Goal: Transaction & Acquisition: Obtain resource

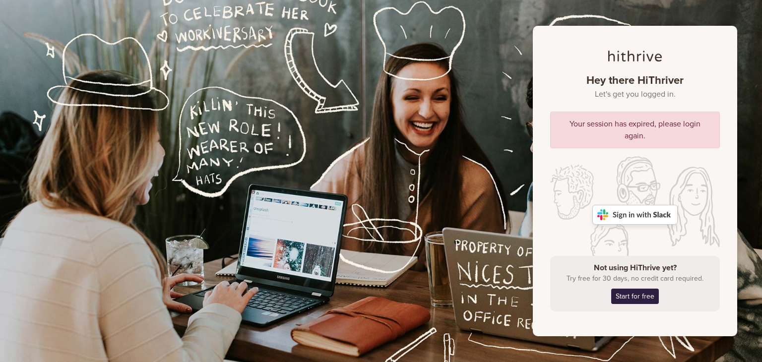
drag, startPoint x: 635, startPoint y: 157, endPoint x: 622, endPoint y: 148, distance: 16.1
click at [635, 157] on div at bounding box center [635, 214] width 170 height 117
click at [637, 211] on img at bounding box center [634, 215] width 85 height 20
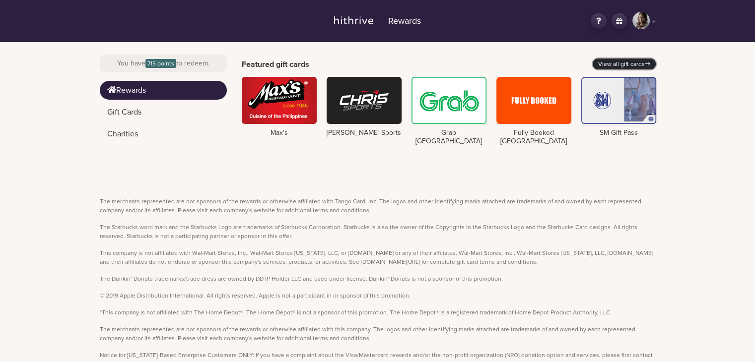
click at [627, 62] on link "View all gift cards" at bounding box center [623, 64] width 63 height 11
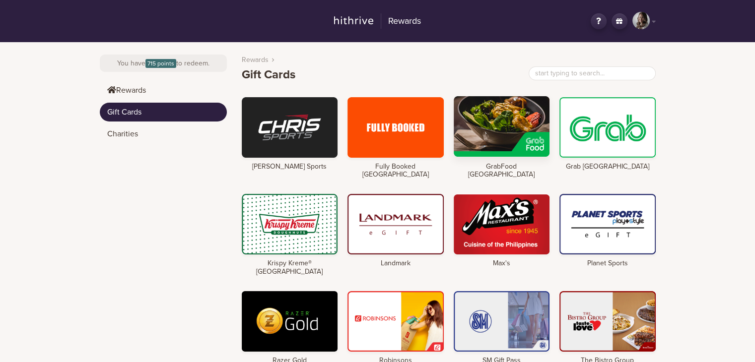
click at [517, 143] on div at bounding box center [501, 126] width 96 height 61
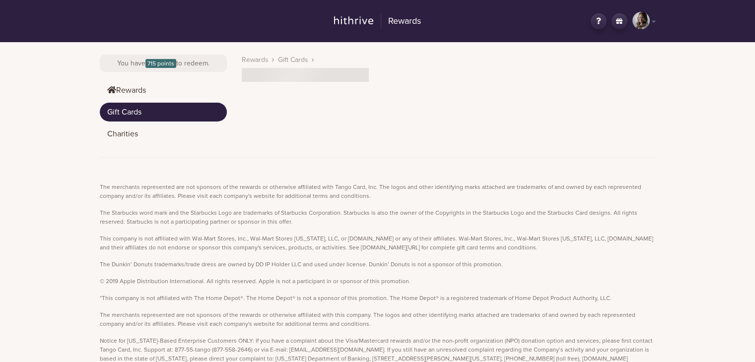
scroll to position [43, 0]
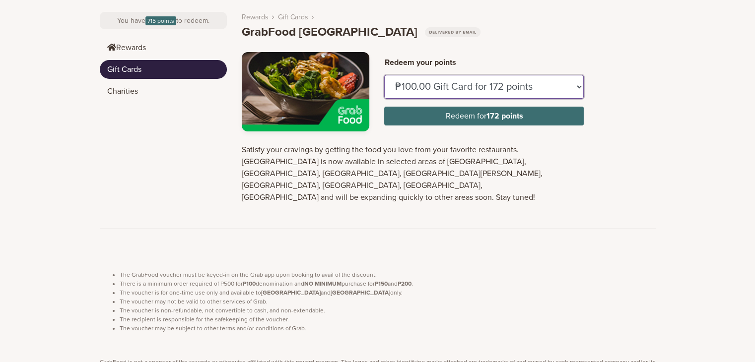
click at [445, 85] on select "₱100.00 Gift Card for 172 points ₱150.00 Gift Card for 258 points" at bounding box center [483, 87] width 199 height 24
select select "U884437"
click at [384, 75] on select "₱100.00 Gift Card for 172 points ₱150.00 Gift Card for 258 points" at bounding box center [483, 87] width 199 height 24
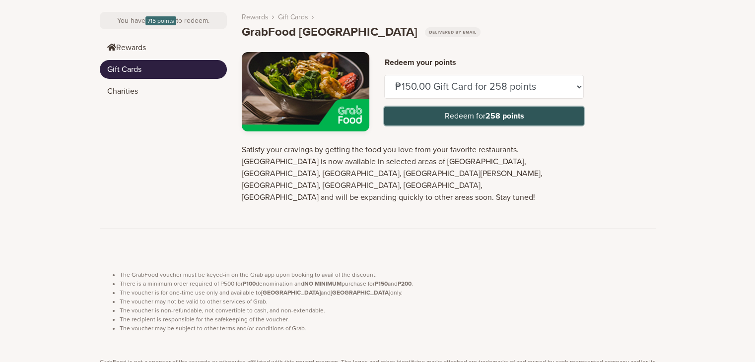
click at [449, 114] on button "Redeem for 258 points" at bounding box center [483, 116] width 199 height 19
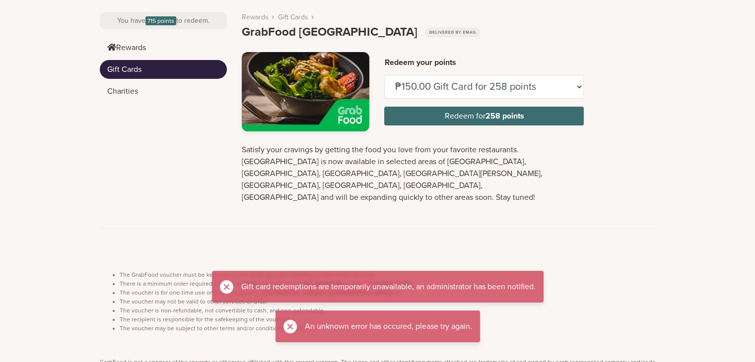
click at [455, 199] on div "Rewards Gift Cards GrabFood Philippines Redeem your points ₱100.00 Gift Card fo…" at bounding box center [441, 114] width 429 height 229
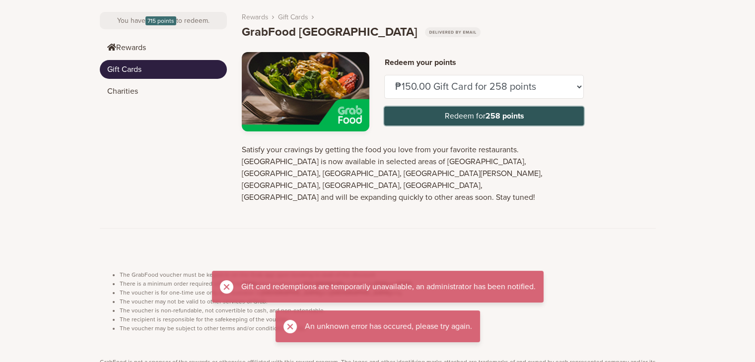
click at [500, 114] on strong "258 points" at bounding box center [504, 116] width 39 height 10
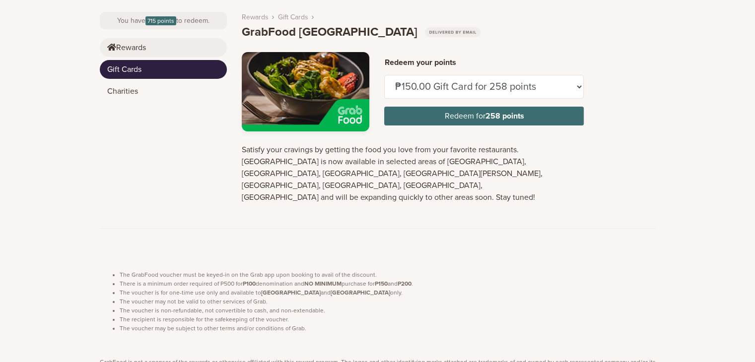
click at [149, 52] on link "Rewards" at bounding box center [163, 47] width 127 height 19
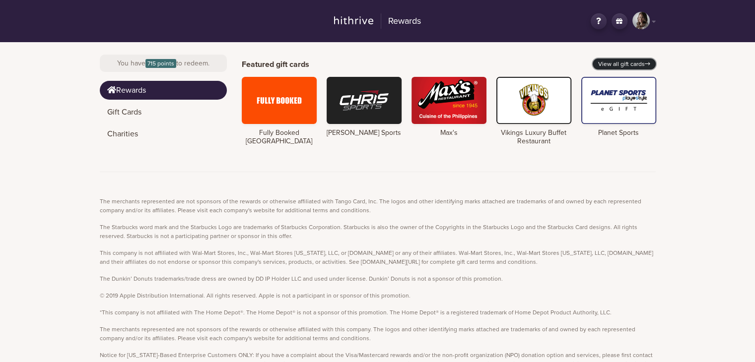
click at [640, 63] on link "View all gift cards" at bounding box center [623, 64] width 63 height 11
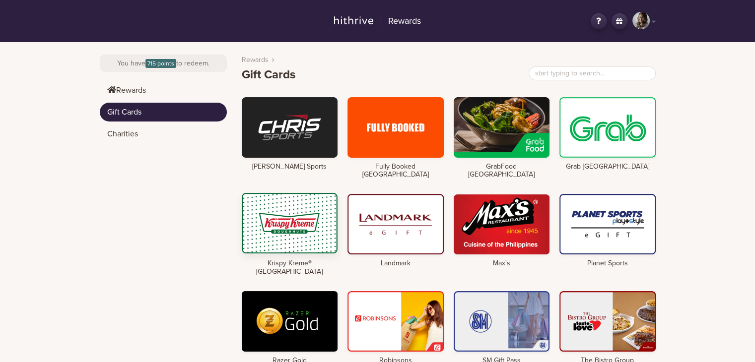
click at [305, 226] on div at bounding box center [290, 223] width 96 height 61
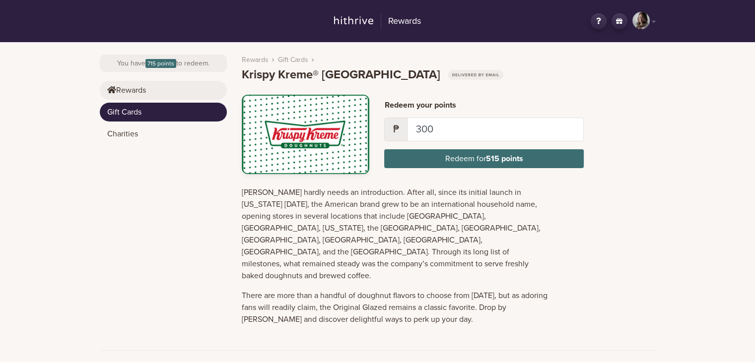
click at [149, 90] on link "Rewards" at bounding box center [163, 90] width 127 height 19
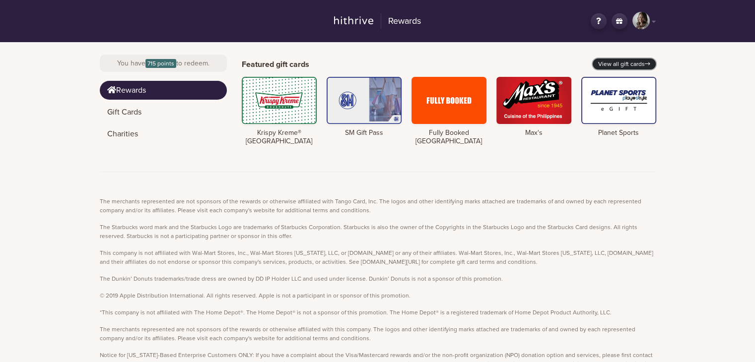
click at [635, 60] on link "View all gift cards" at bounding box center [623, 64] width 63 height 11
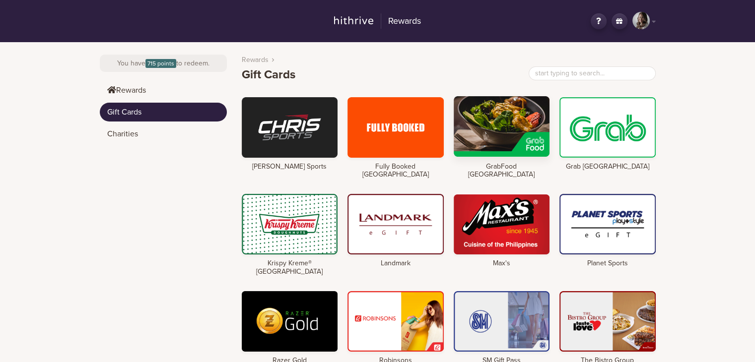
click at [535, 127] on div at bounding box center [501, 126] width 96 height 61
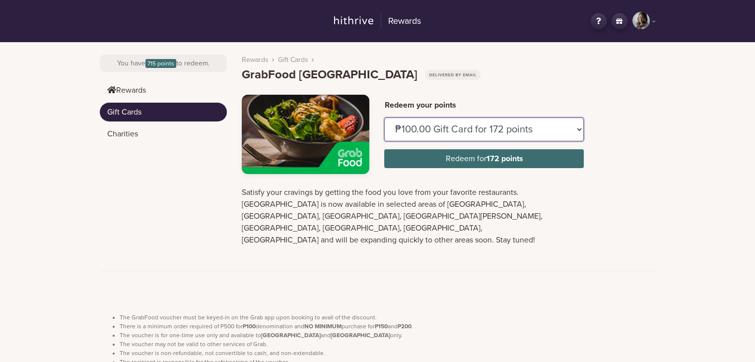
click at [478, 126] on select "₱100.00 Gift Card for 172 points ₱150.00 Gift Card for 258 points" at bounding box center [483, 130] width 199 height 24
select select "U884437"
click at [384, 118] on select "₱100.00 Gift Card for 172 points ₱150.00 Gift Card for 258 points" at bounding box center [483, 130] width 199 height 24
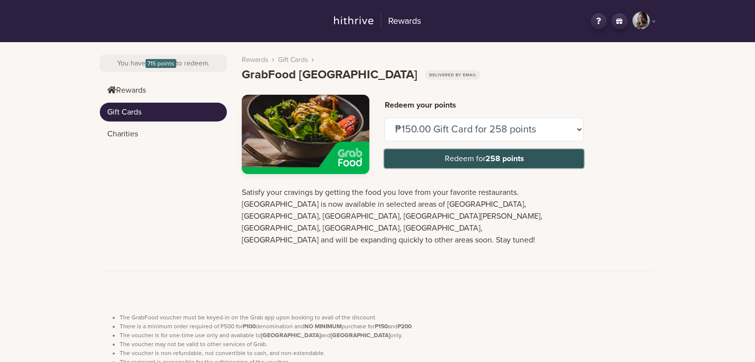
click at [437, 159] on button "Redeem for 258 points" at bounding box center [483, 158] width 199 height 19
